Goal: Transaction & Acquisition: Purchase product/service

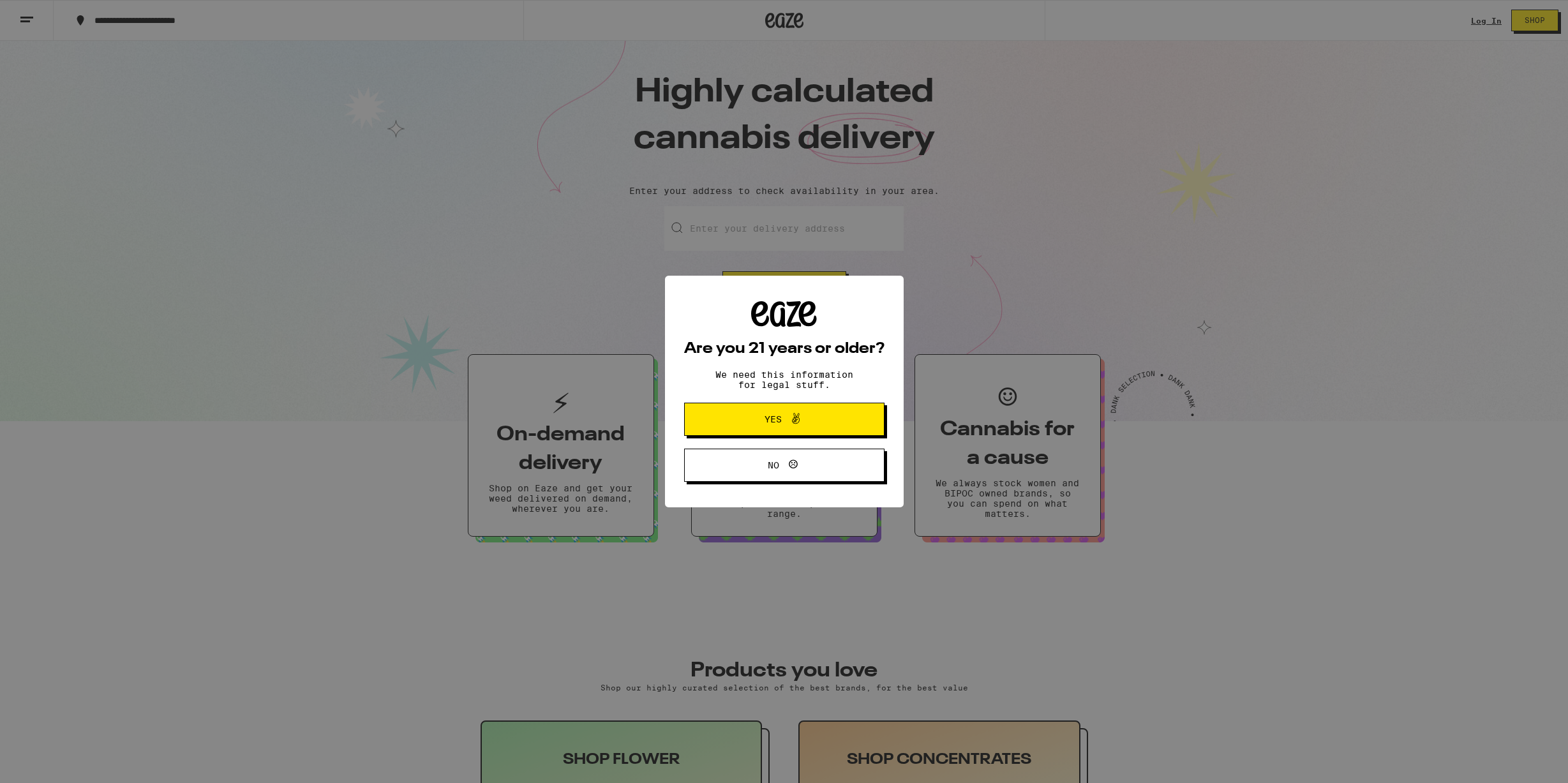
click at [821, 413] on span "Yes" at bounding box center [784, 419] width 97 height 16
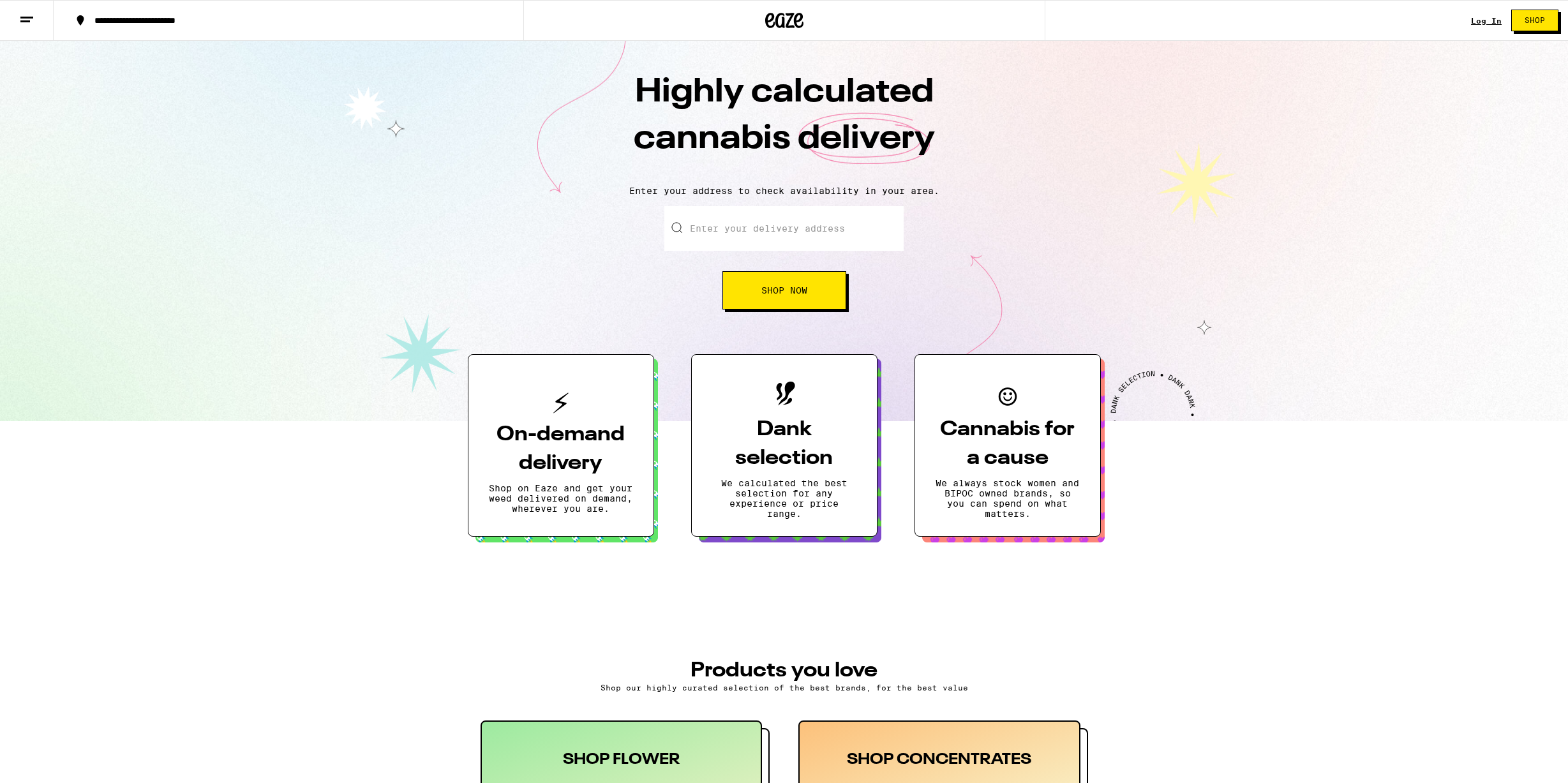
click at [781, 218] on input "Enter your delivery address" at bounding box center [783, 229] width 239 height 45
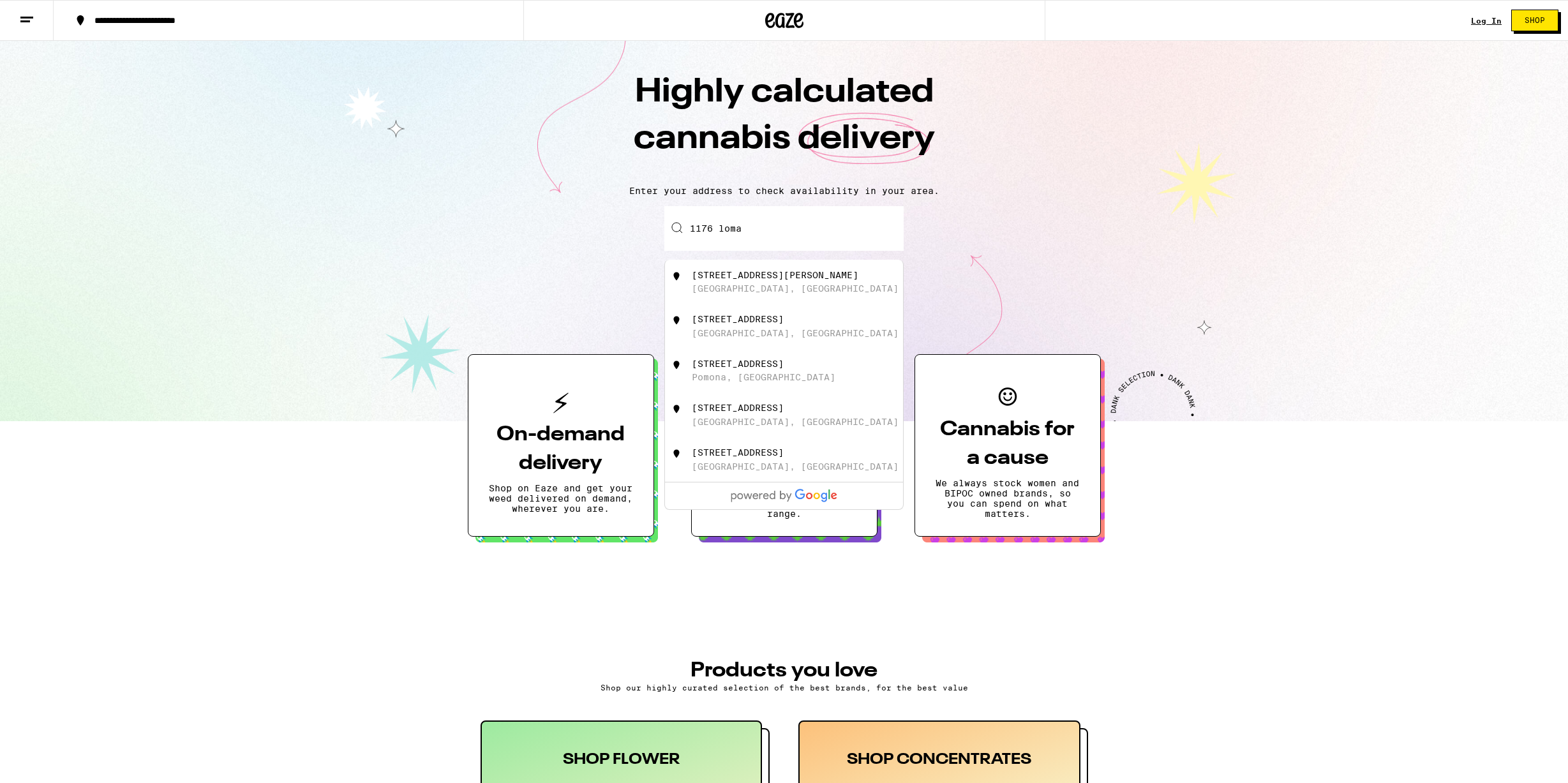
click at [780, 282] on div "[STREET_ADDRESS][PERSON_NAME]" at bounding box center [806, 282] width 228 height 25
type input "[STREET_ADDRESS][PERSON_NAME]"
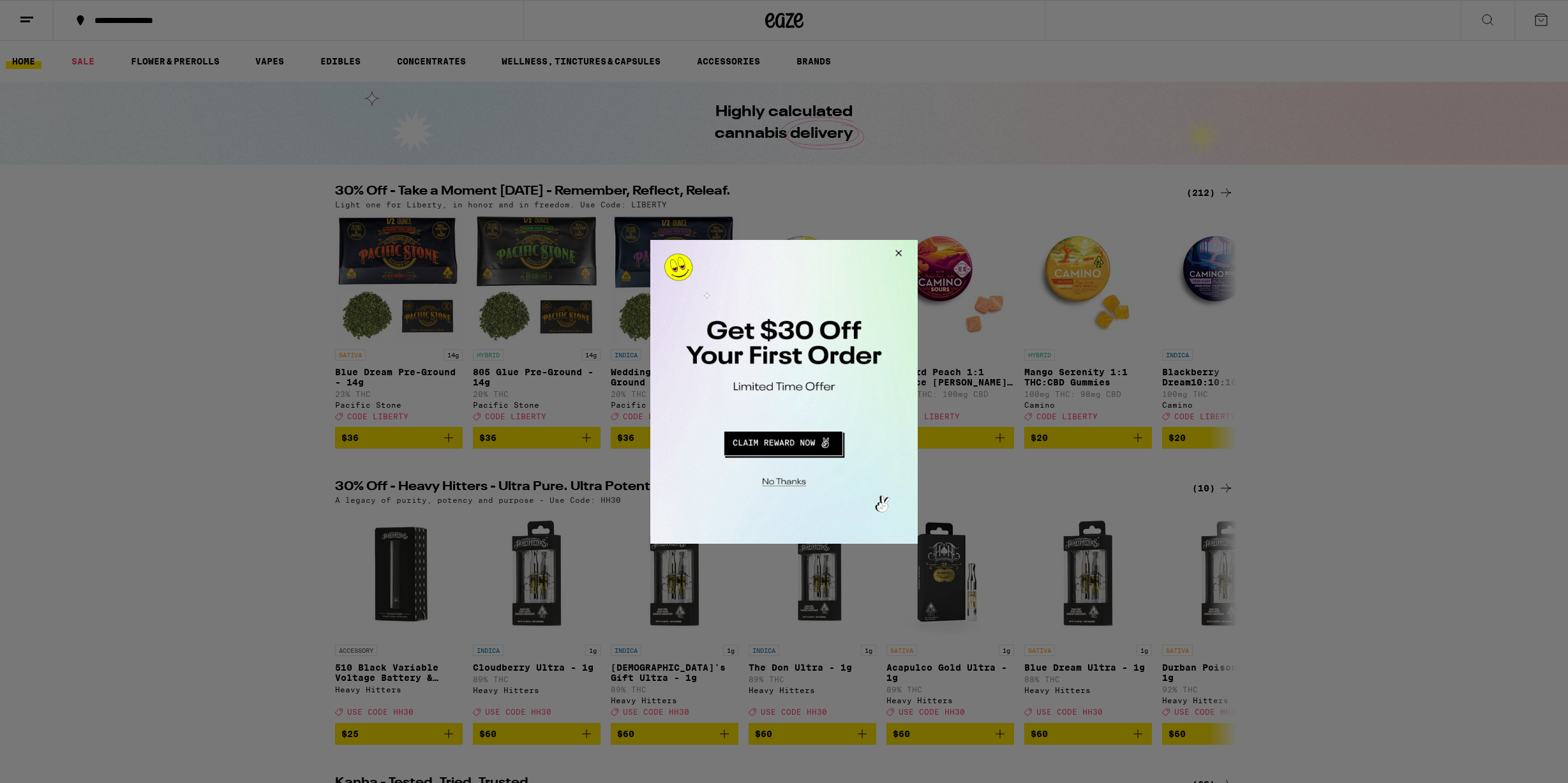
click at [903, 251] on button "Close Modal" at bounding box center [897, 254] width 34 height 31
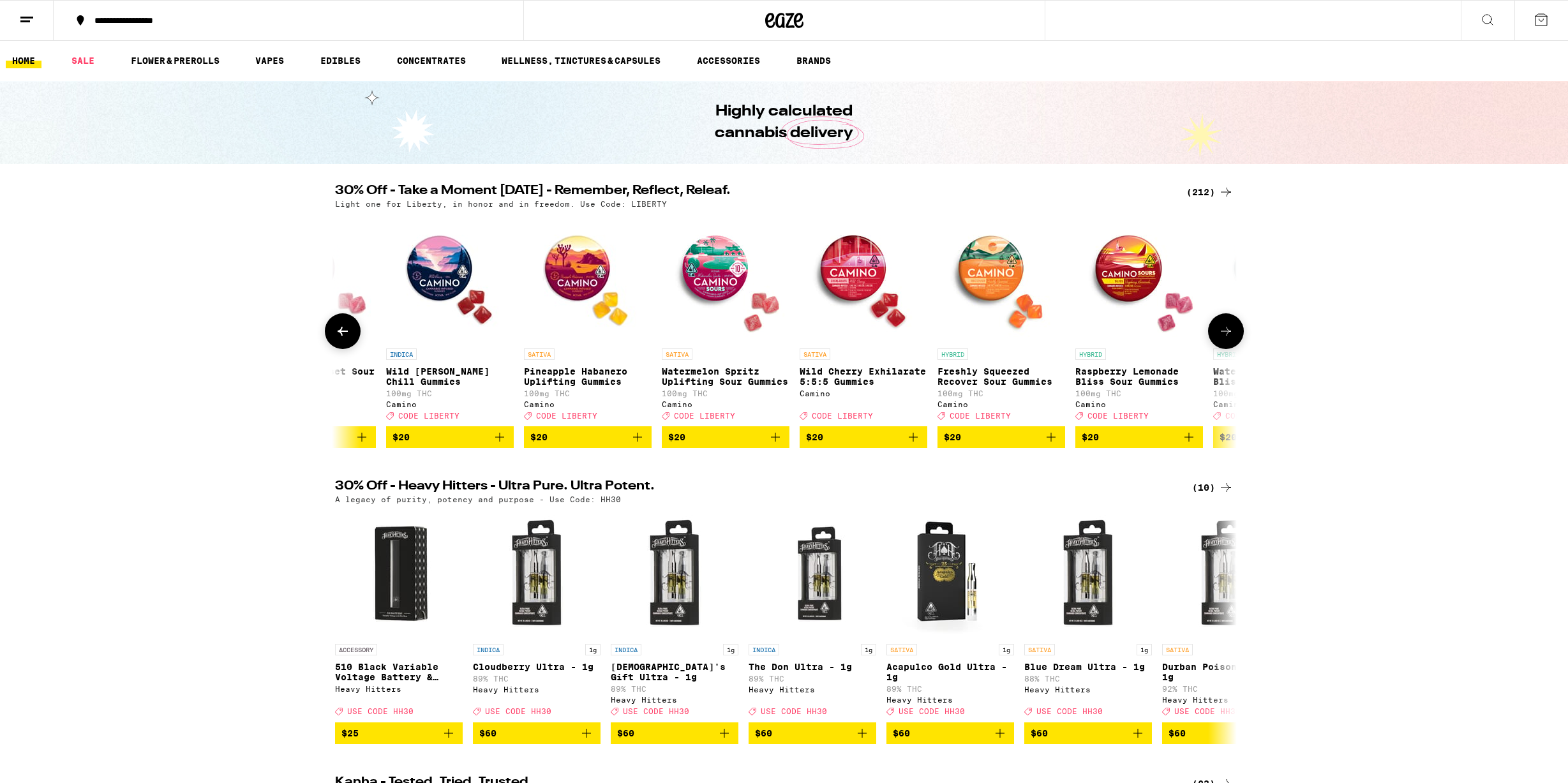
scroll to position [0, 11606]
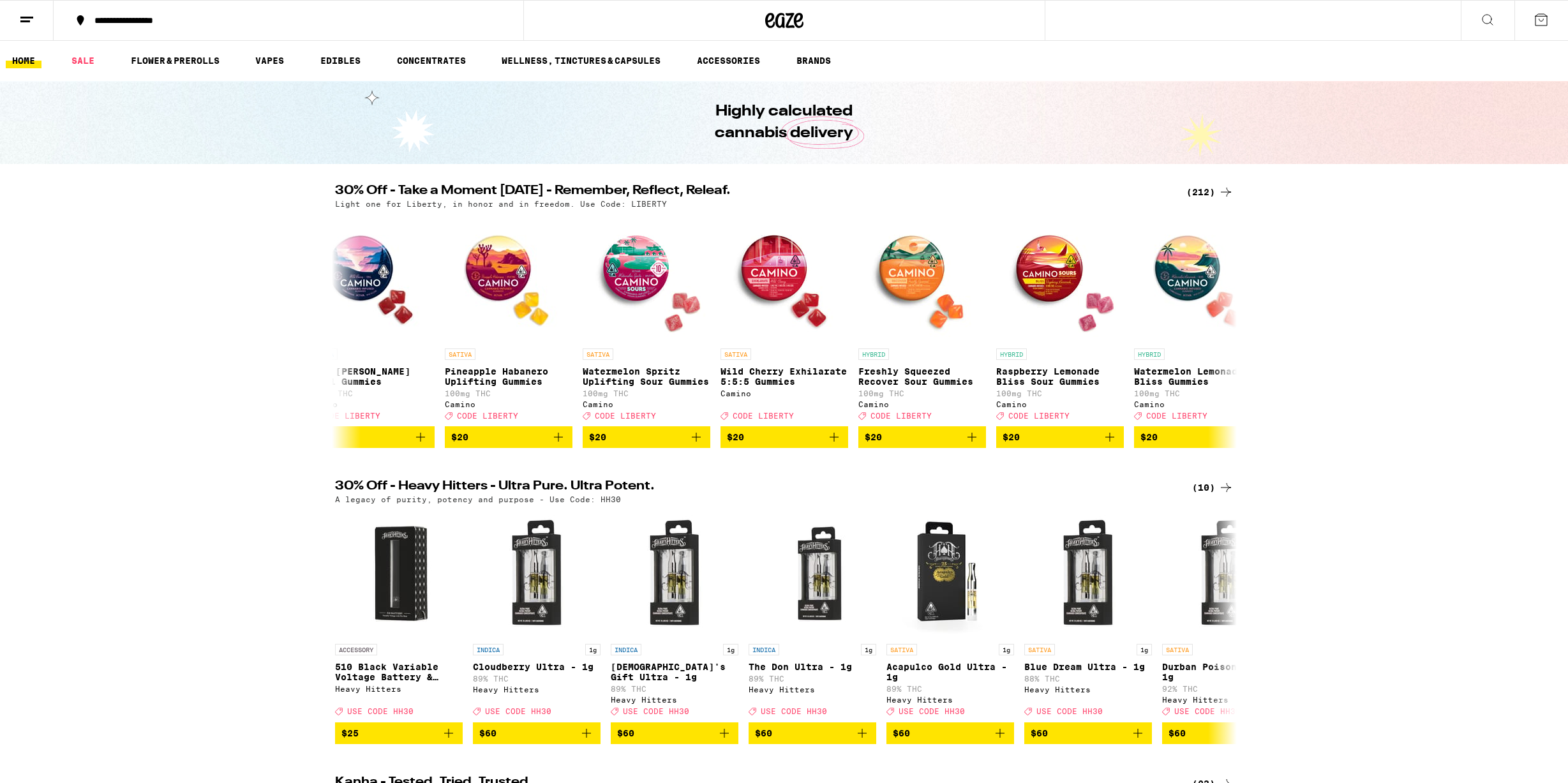
click at [1484, 20] on icon at bounding box center [1488, 19] width 16 height 16
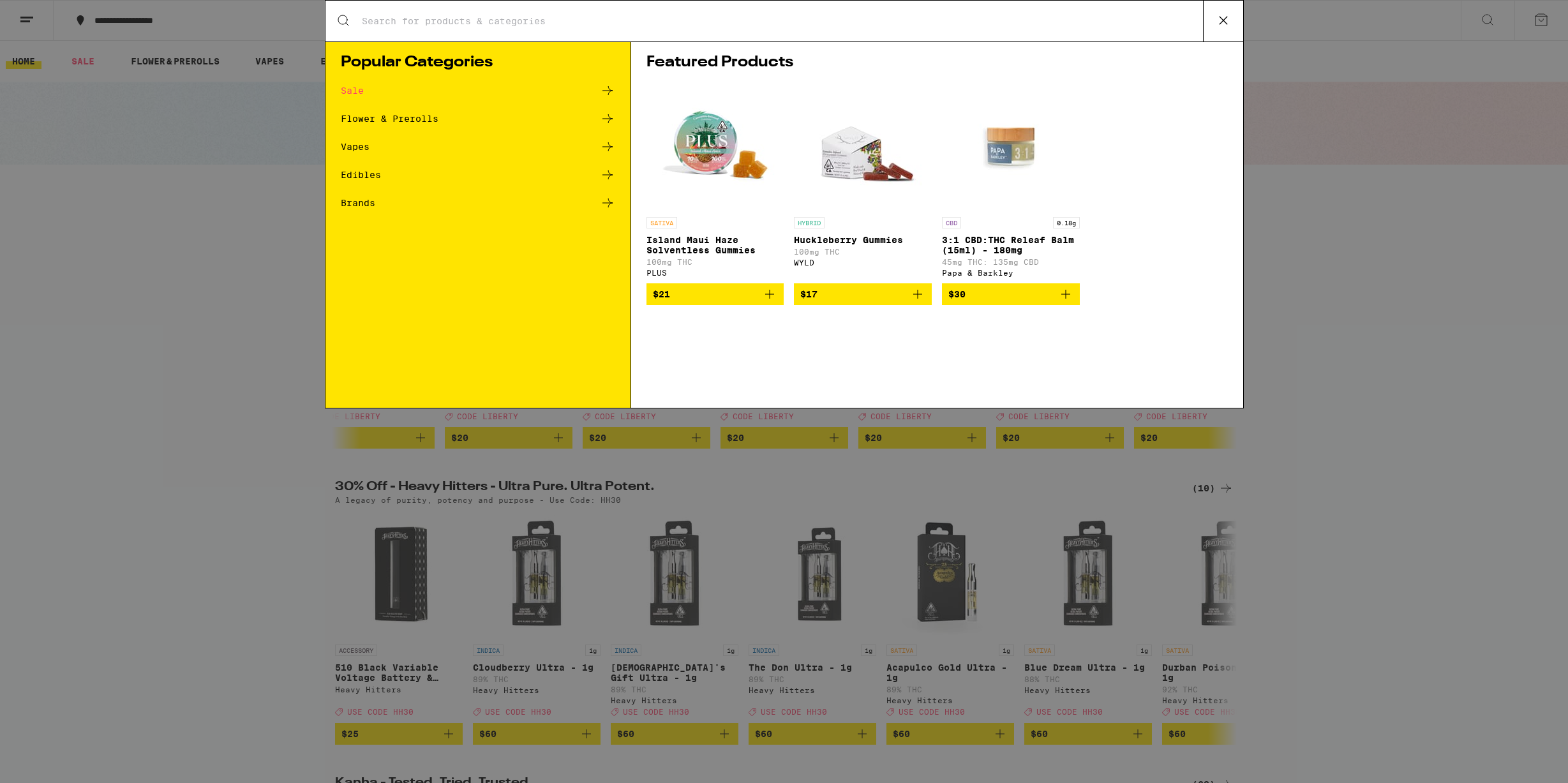
scroll to position [0, 0]
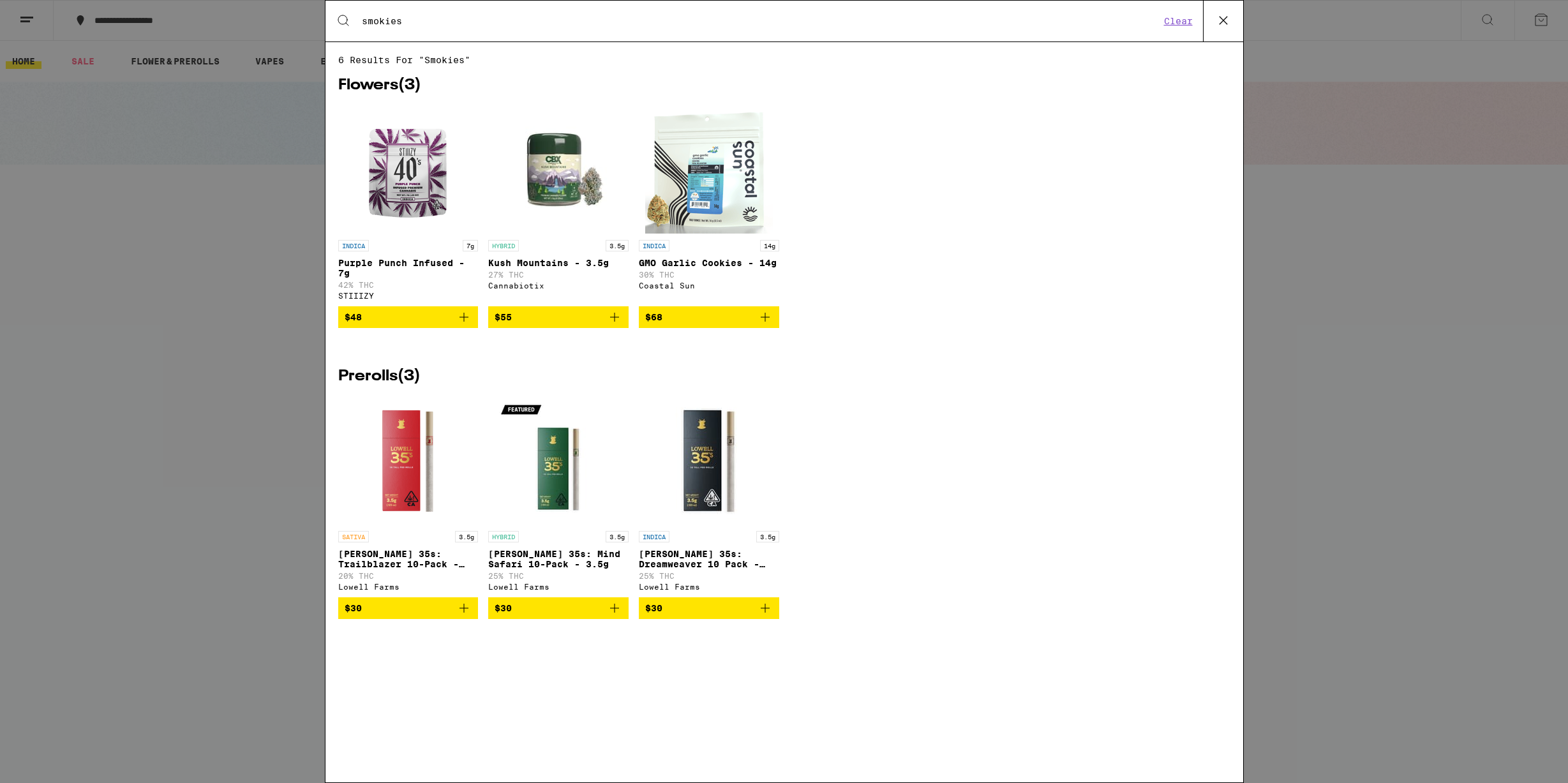
type input "smokies"
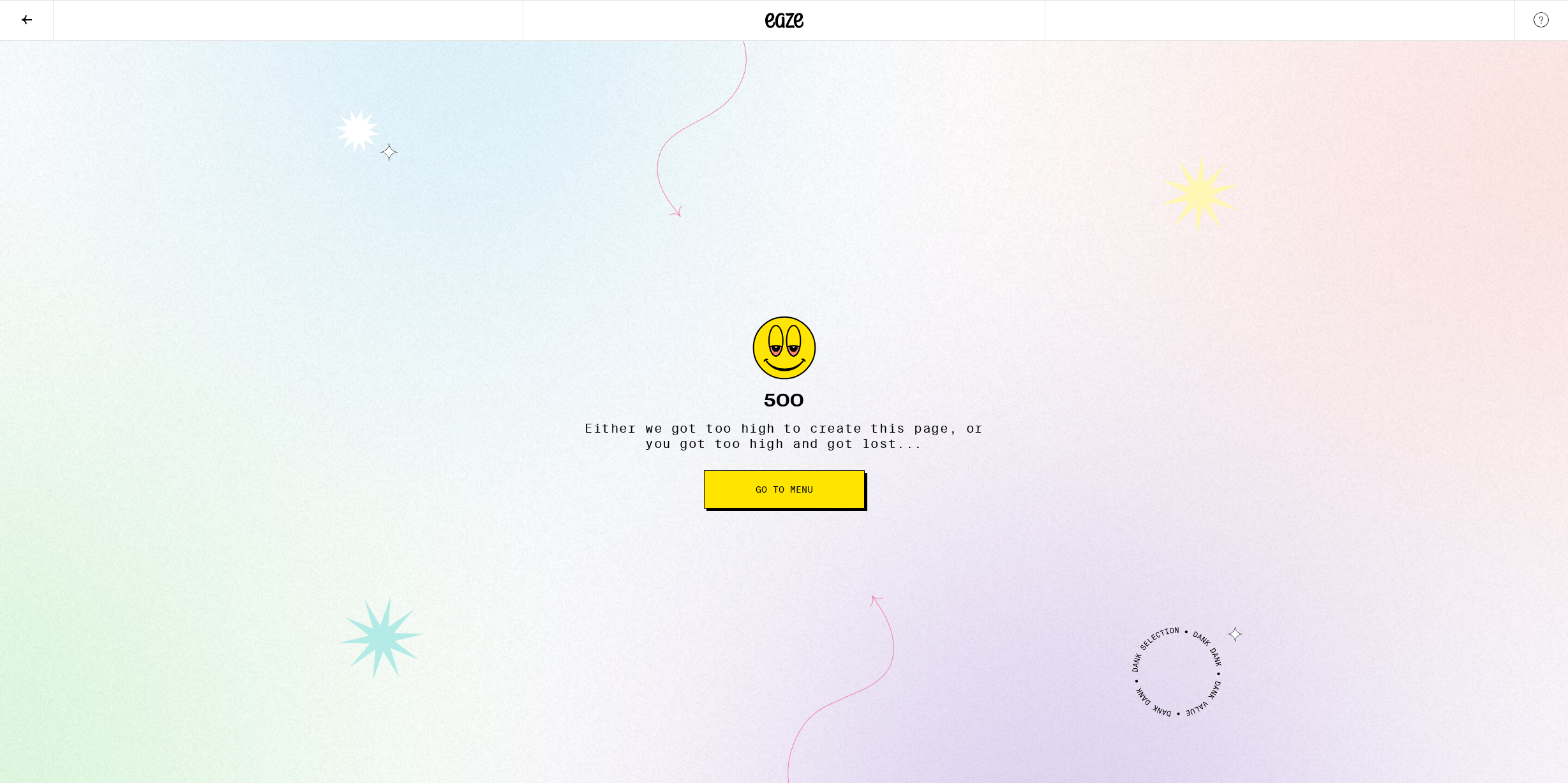
click at [822, 495] on button "Go to Menu" at bounding box center [784, 489] width 161 height 38
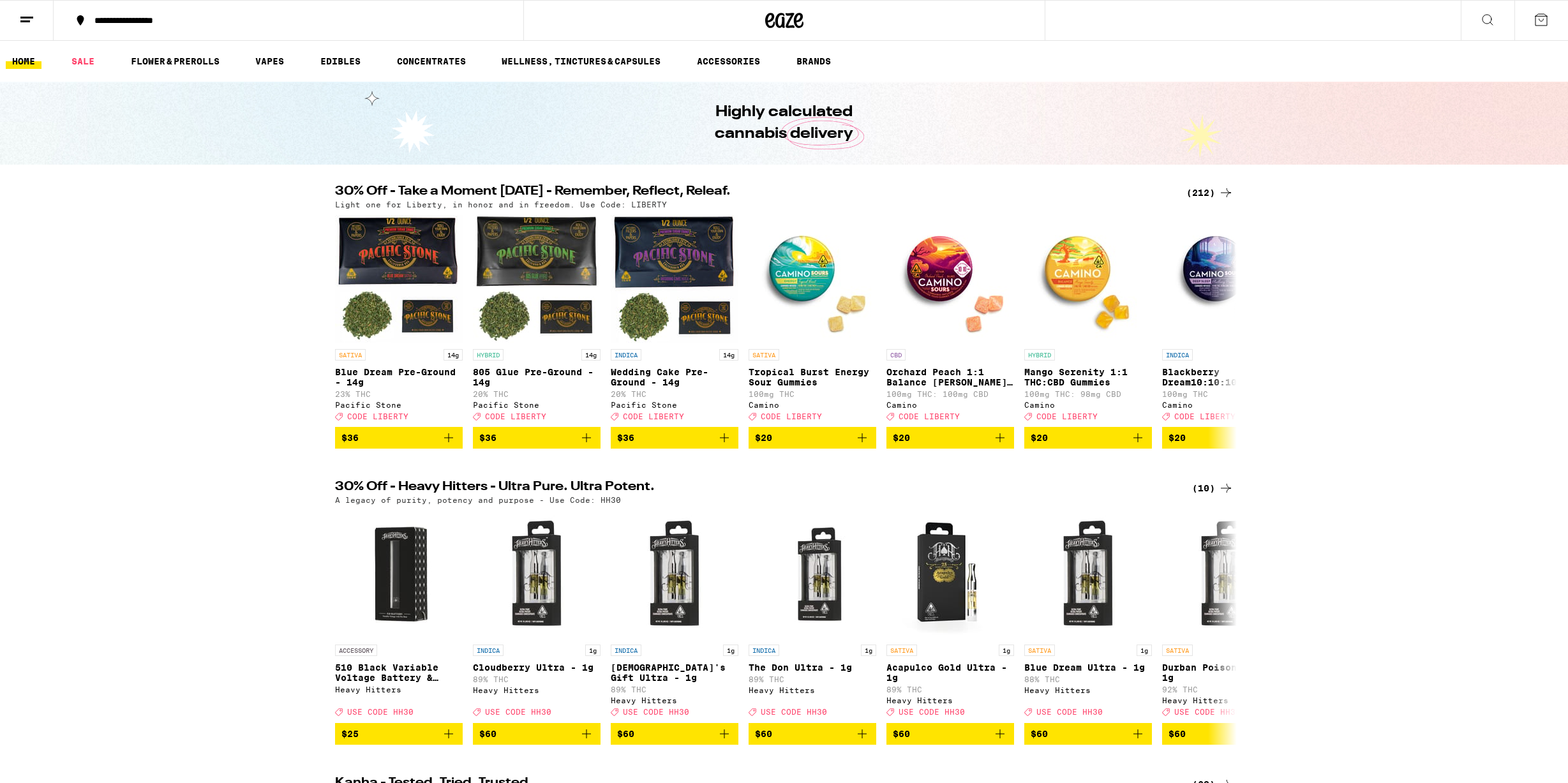
click at [1494, 20] on icon at bounding box center [1488, 19] width 16 height 16
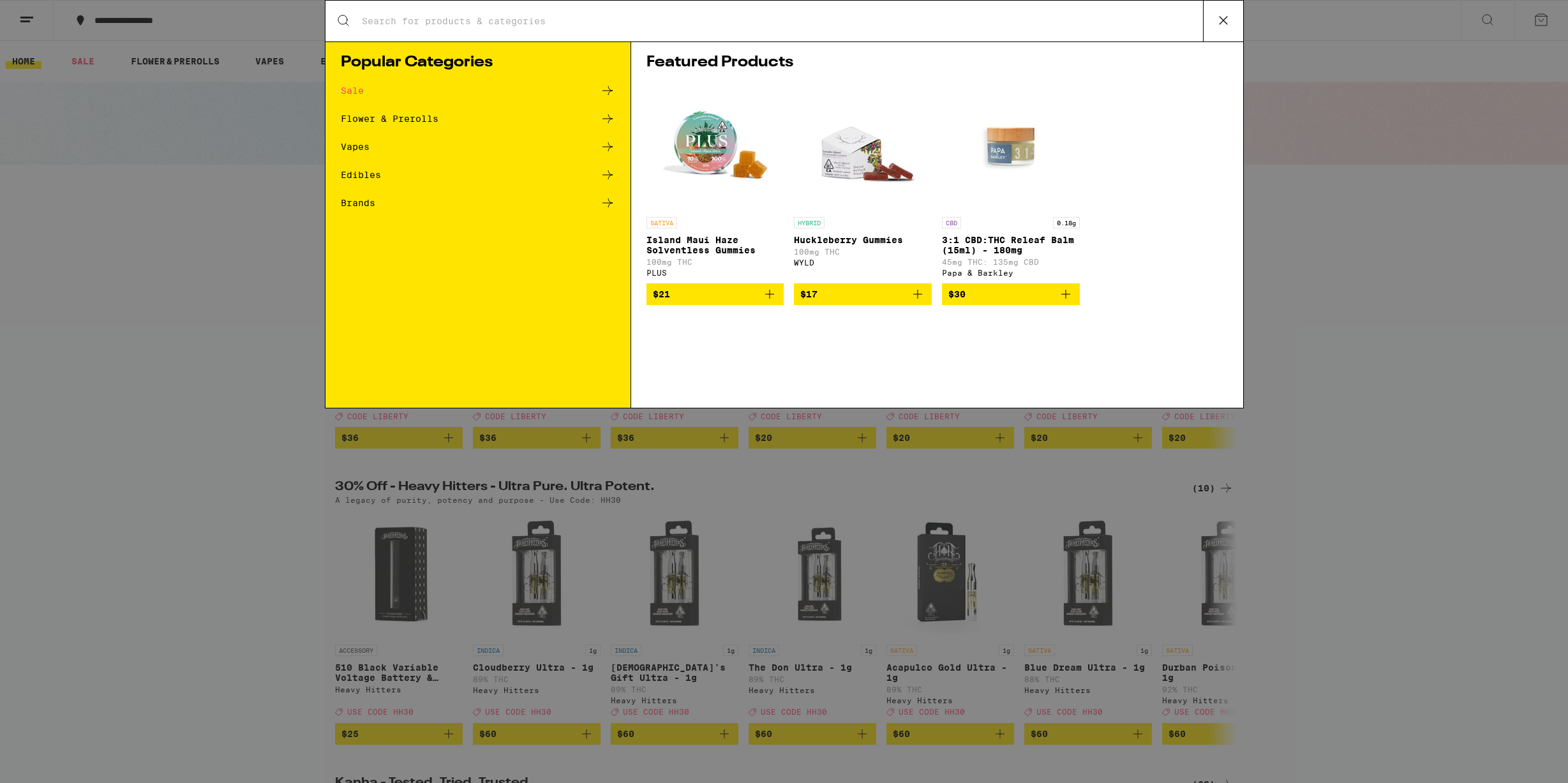
click at [1226, 19] on icon at bounding box center [1223, 21] width 19 height 19
